Goal: Task Accomplishment & Management: Use online tool/utility

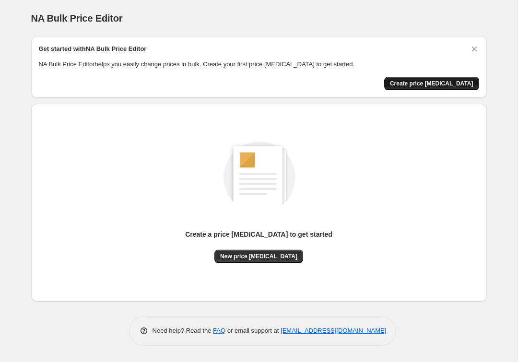
click at [424, 87] on button "Create price [MEDICAL_DATA]" at bounding box center [431, 83] width 95 height 13
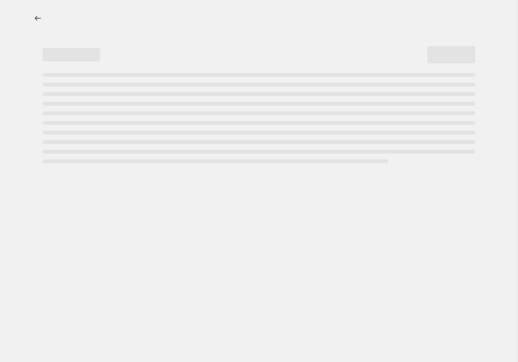
select select "percentage"
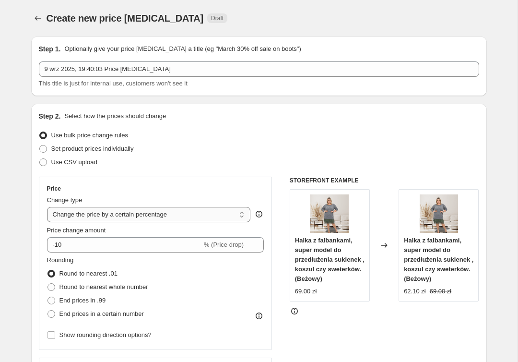
click at [83, 210] on select "Change the price to a certain amount Change the price by a certain amount Chang…" at bounding box center [149, 214] width 204 height 15
click at [40, 12] on button "Price change jobs" at bounding box center [37, 18] width 13 height 13
